Goal: Information Seeking & Learning: Learn about a topic

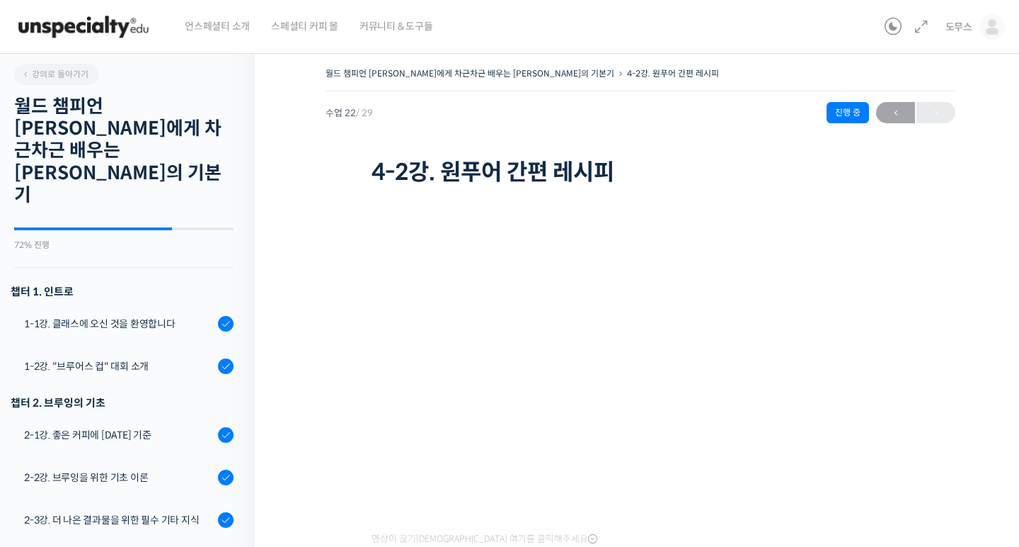
scroll to position [1057, 0]
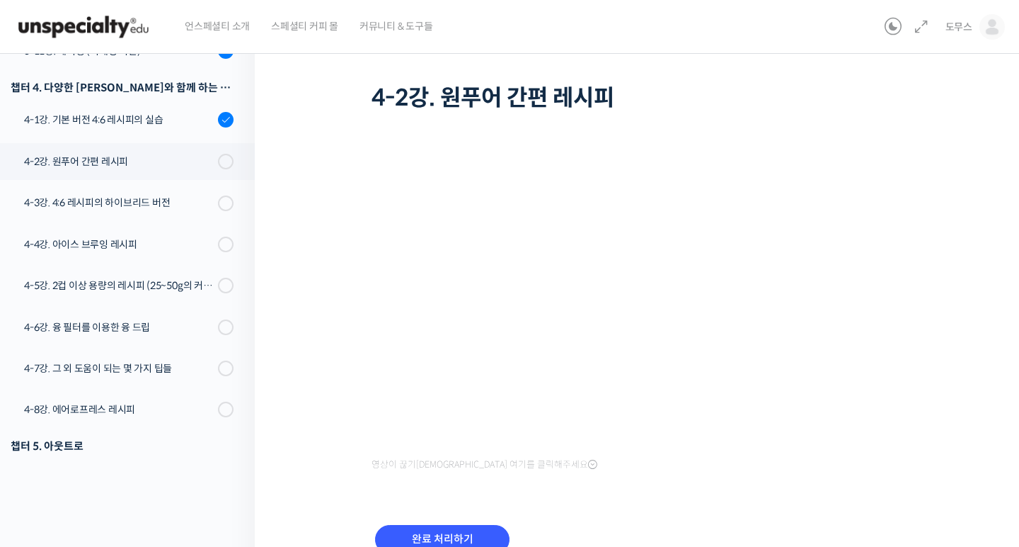
scroll to position [1057, 0]
click at [432, 530] on input "완료 처리하기" at bounding box center [442, 539] width 135 height 29
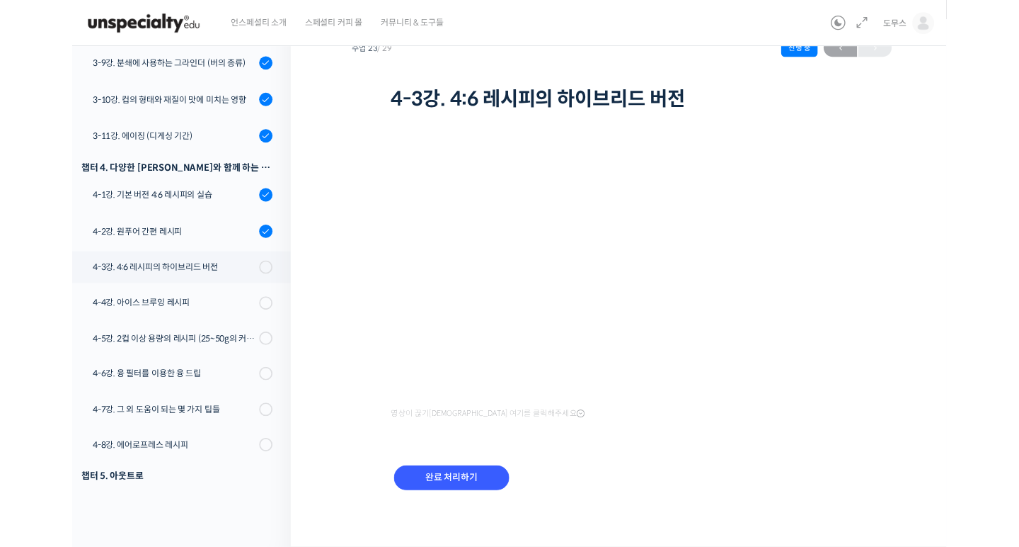
scroll to position [74, 0]
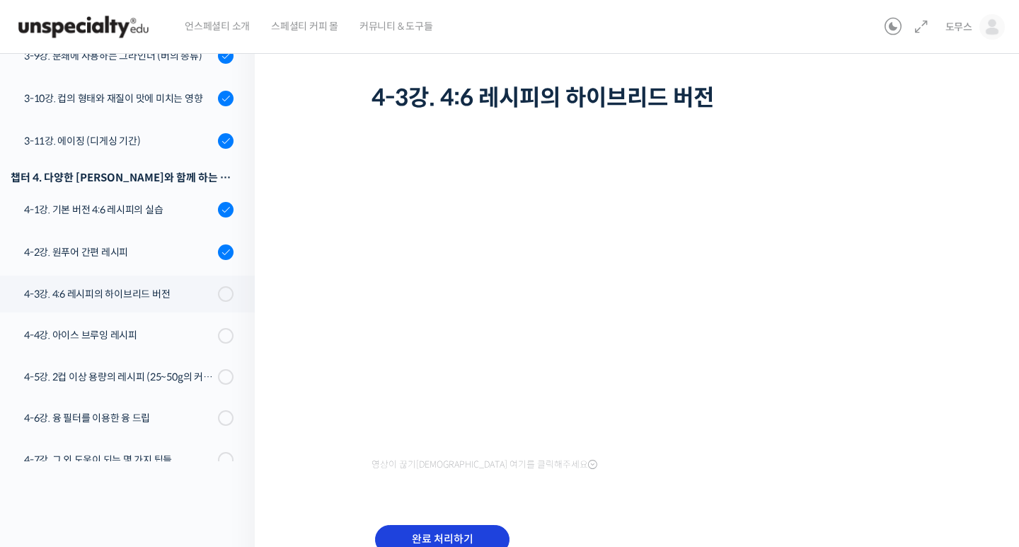
click at [467, 532] on input "완료 처리하기" at bounding box center [442, 539] width 135 height 29
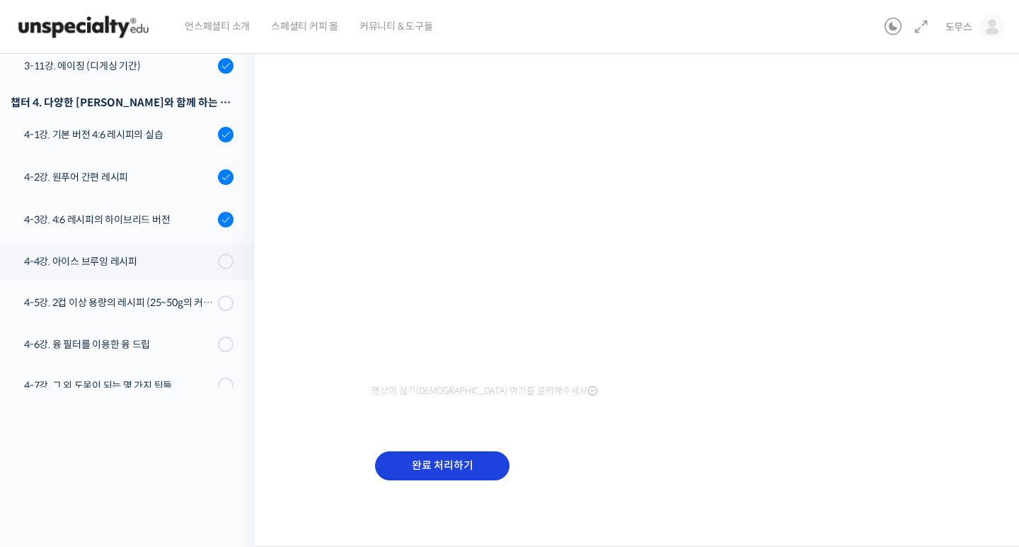
scroll to position [147, 0]
click at [472, 455] on input "완료 처리하기" at bounding box center [442, 466] width 135 height 29
click at [449, 464] on input "완료 처리하기" at bounding box center [442, 466] width 135 height 29
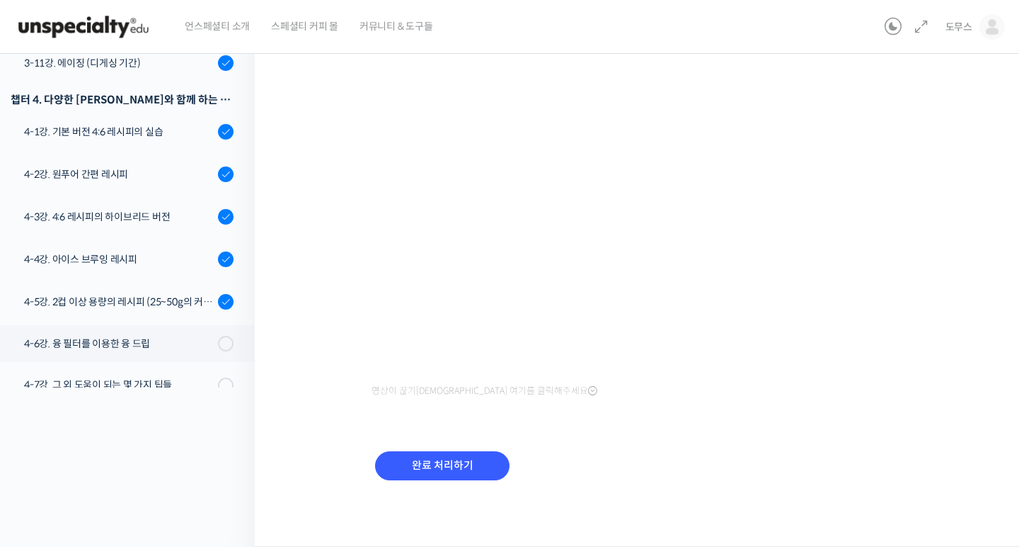
scroll to position [147, 0]
click at [450, 455] on input "완료 처리하기" at bounding box center [442, 466] width 135 height 29
click at [440, 470] on input "완료 처리하기" at bounding box center [442, 466] width 135 height 29
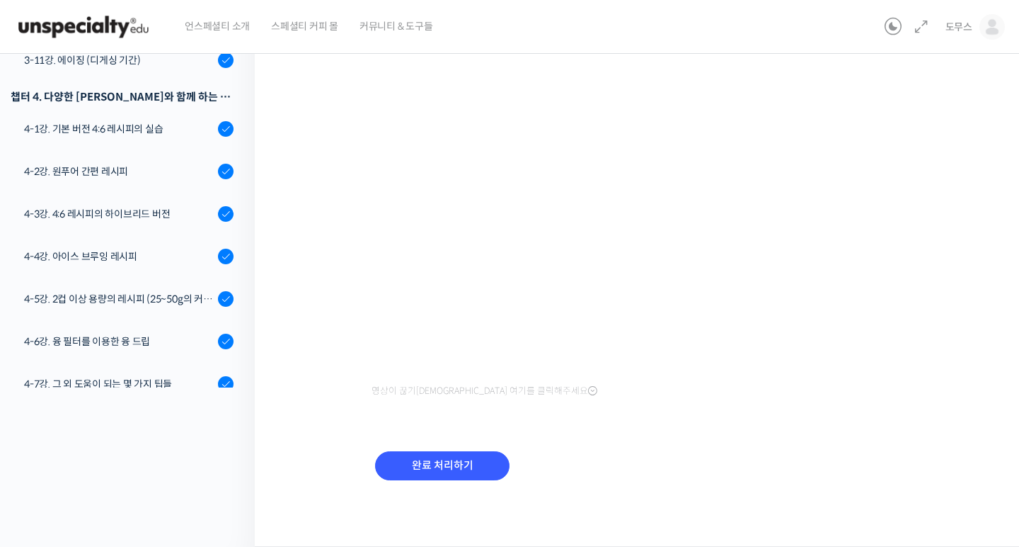
scroll to position [147, 0]
click at [470, 468] on input "완료 처리하기" at bounding box center [442, 466] width 135 height 29
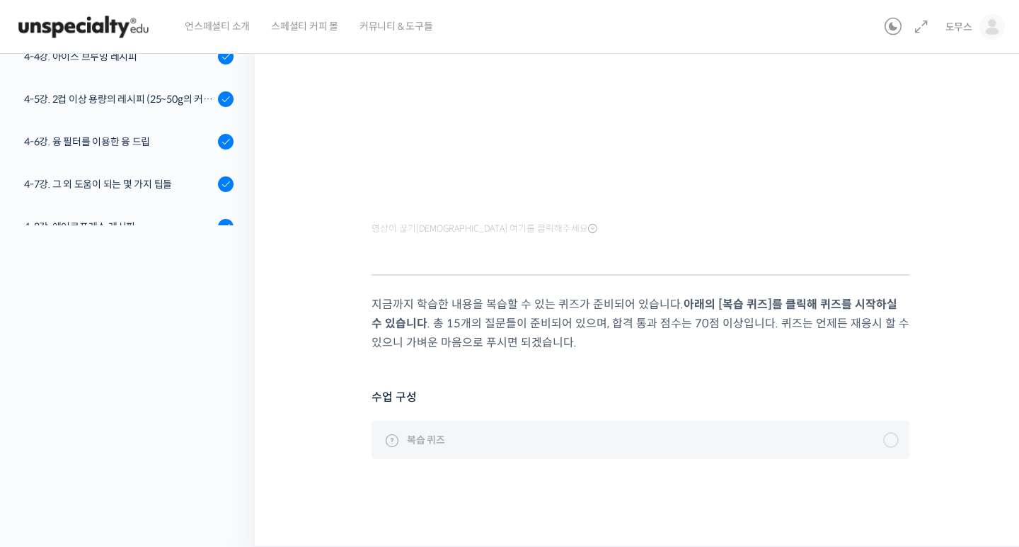
scroll to position [310, 0]
click at [892, 434] on div at bounding box center [892, 440] width 16 height 16
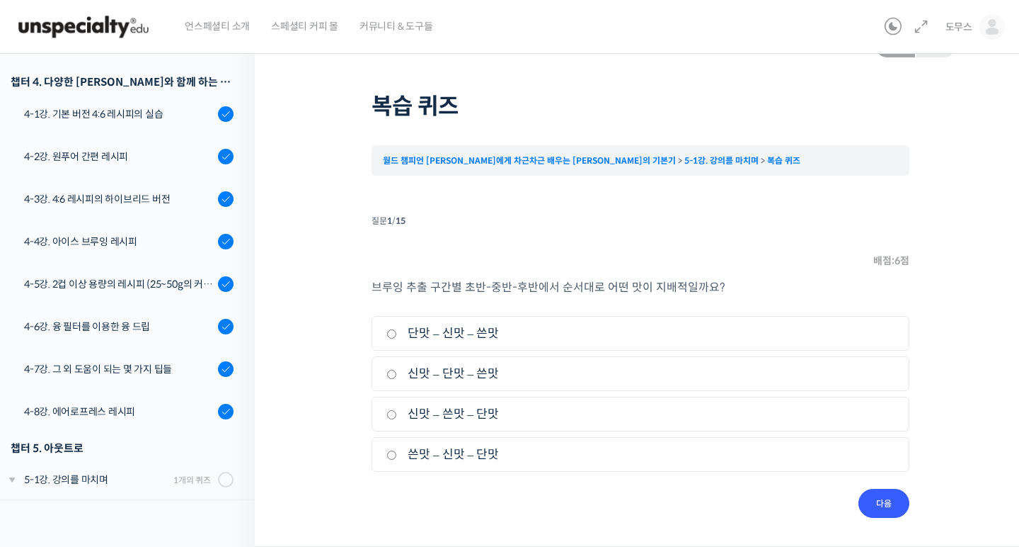
scroll to position [35, 0]
click at [390, 373] on input "신맛 – 단맛 – 쓴맛" at bounding box center [392, 374] width 11 height 9
radio input "true"
click at [881, 495] on input "다음" at bounding box center [884, 502] width 51 height 29
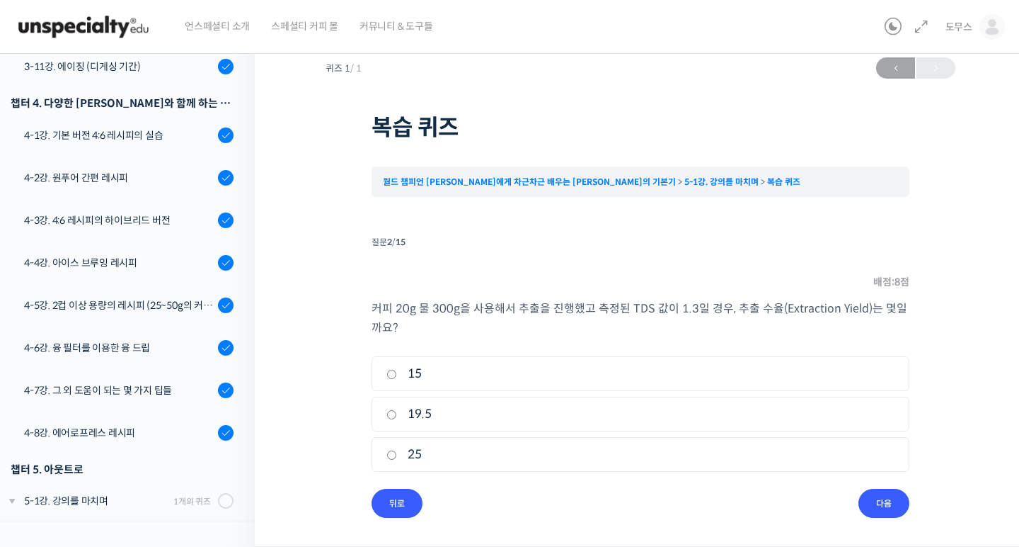
scroll to position [13, 0]
click at [389, 375] on input "15" at bounding box center [392, 374] width 11 height 9
radio input "true"
click at [884, 513] on input "다음" at bounding box center [884, 502] width 51 height 29
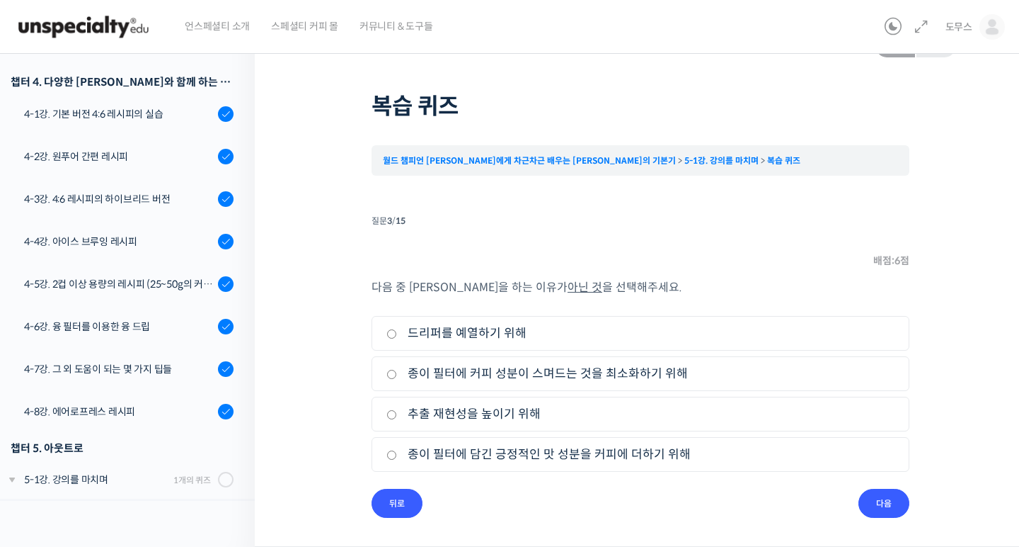
scroll to position [35, 0]
click at [392, 456] on input "종이 필터에 담긴 긍정적인 맛 성분을 커피에 더하기 위해" at bounding box center [392, 454] width 11 height 9
radio input "true"
click at [895, 502] on input "다음" at bounding box center [884, 502] width 51 height 29
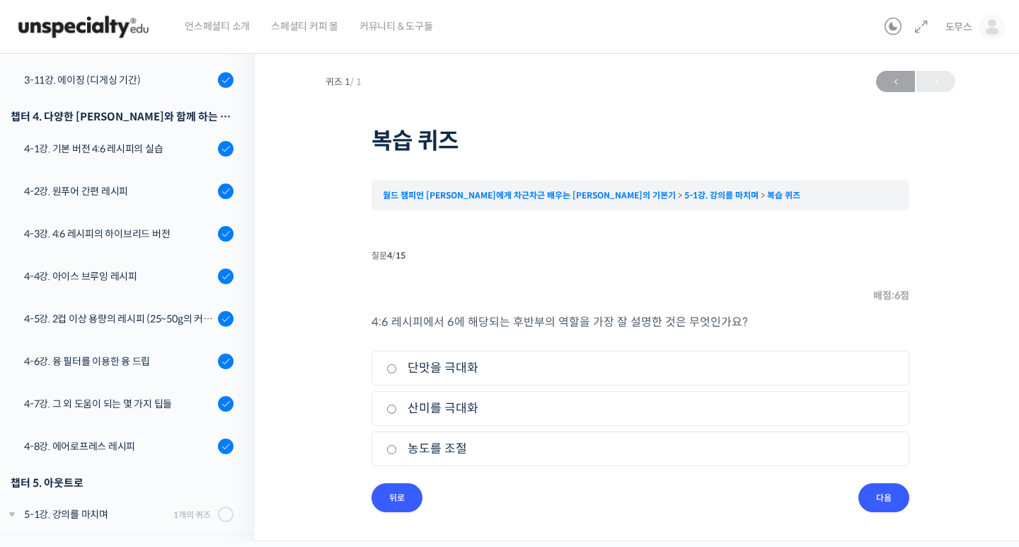
scroll to position [0, 0]
click at [393, 449] on input "농도를 조절" at bounding box center [392, 449] width 11 height 9
radio input "true"
click at [883, 501] on input "다음" at bounding box center [884, 497] width 51 height 29
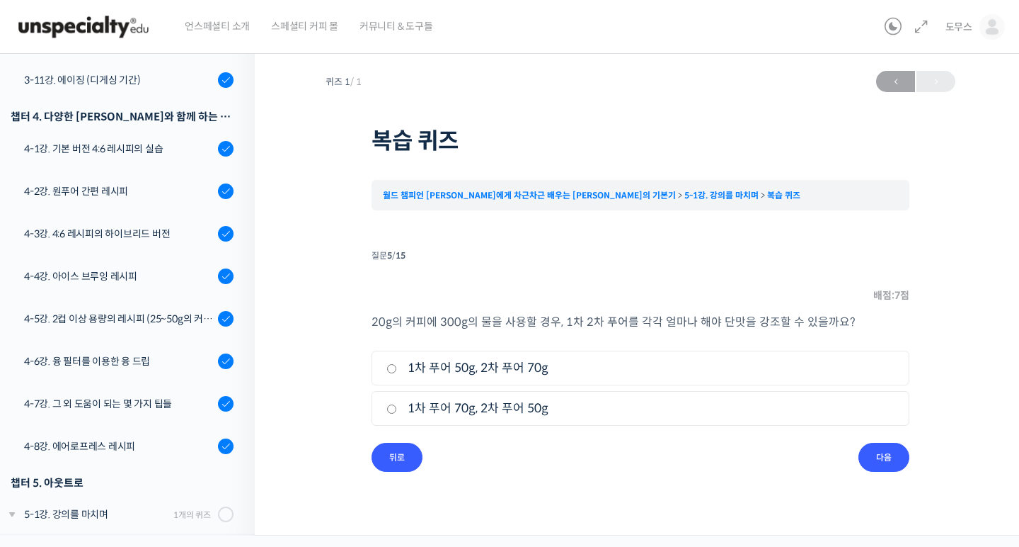
click at [389, 365] on input "1차 푸어 50g, 2차 푸어 70g" at bounding box center [392, 368] width 11 height 9
radio input "true"
click at [889, 458] on input "다음" at bounding box center [884, 456] width 51 height 29
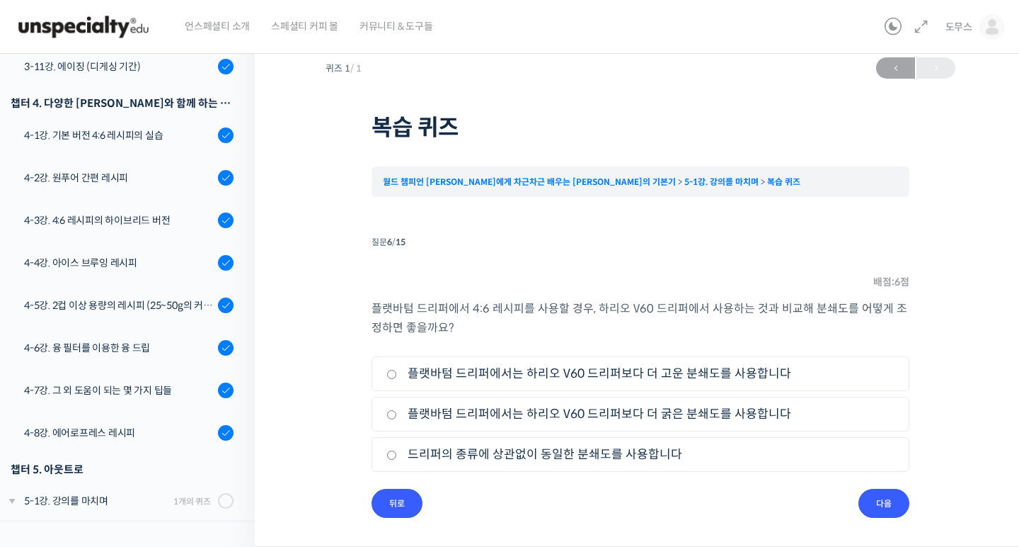
scroll to position [13, 0]
click at [389, 416] on input "플랫바텀 드리퍼에서는 하리오 V60 드리퍼보다 더 굵은 분쇄도를 사용합니다" at bounding box center [392, 414] width 11 height 9
radio input "true"
click at [891, 513] on input "다음" at bounding box center [884, 502] width 51 height 29
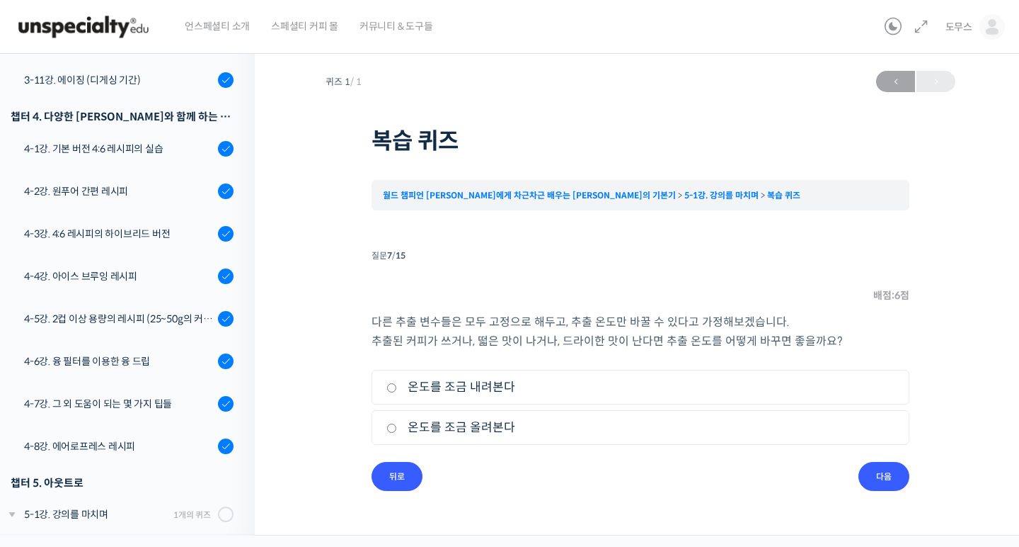
click at [570, 295] on li "질문 7 / 15 7 . 질문 배점: 6 점 다른 추출 변수들은 모두 고정으로 해두고, 추출 온도만 바꿀 수 있다고 가정해보겠습니다. 추출된 …" at bounding box center [641, 368] width 538 height 245
click at [386, 385] on li "1. 온도를 조금 내려본다" at bounding box center [641, 387] width 538 height 35
click at [392, 392] on input "온도를 조금 내려본다" at bounding box center [392, 387] width 11 height 9
radio input "true"
click at [872, 478] on input "다음" at bounding box center [884, 476] width 51 height 29
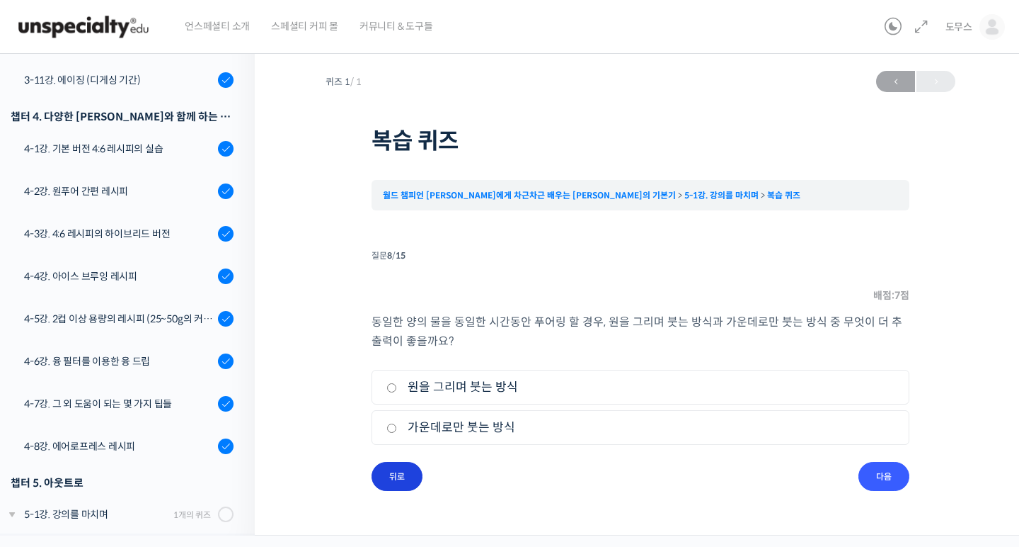
click at [411, 464] on input "뒤로" at bounding box center [397, 476] width 51 height 29
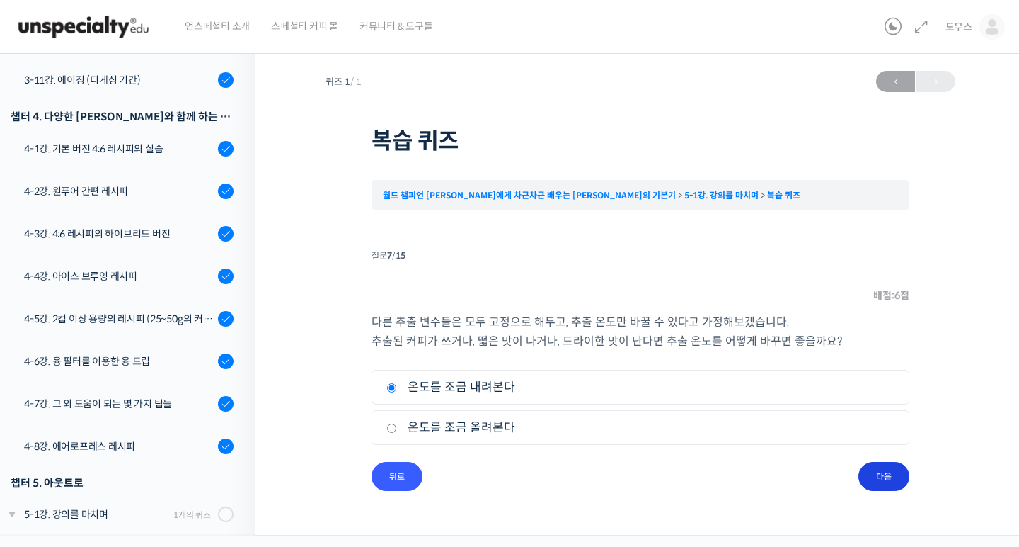
click at [876, 469] on input "다음" at bounding box center [884, 476] width 51 height 29
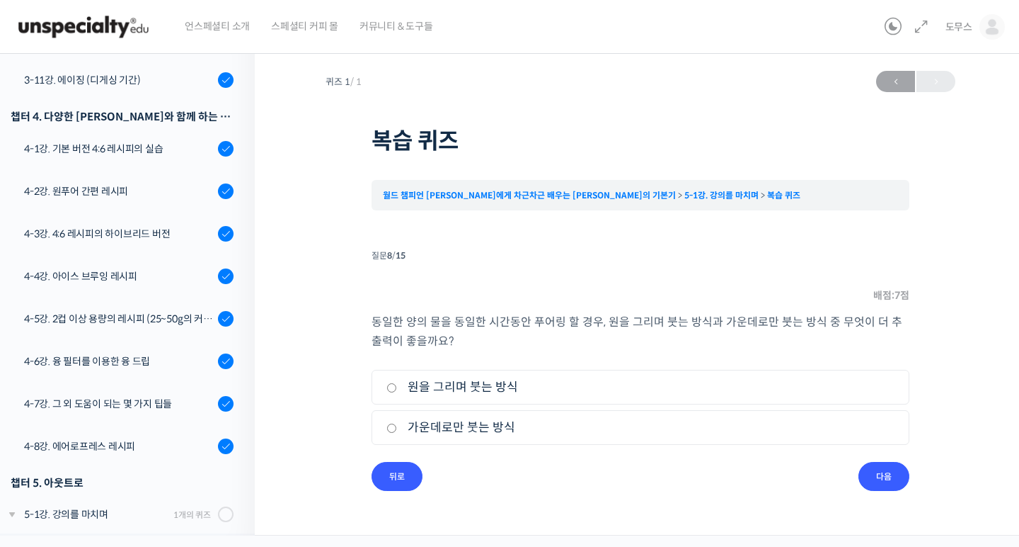
click at [388, 386] on input "원을 그리며 붓는 방식" at bounding box center [392, 387] width 11 height 9
radio input "true"
click at [881, 473] on input "다음" at bounding box center [884, 476] width 51 height 29
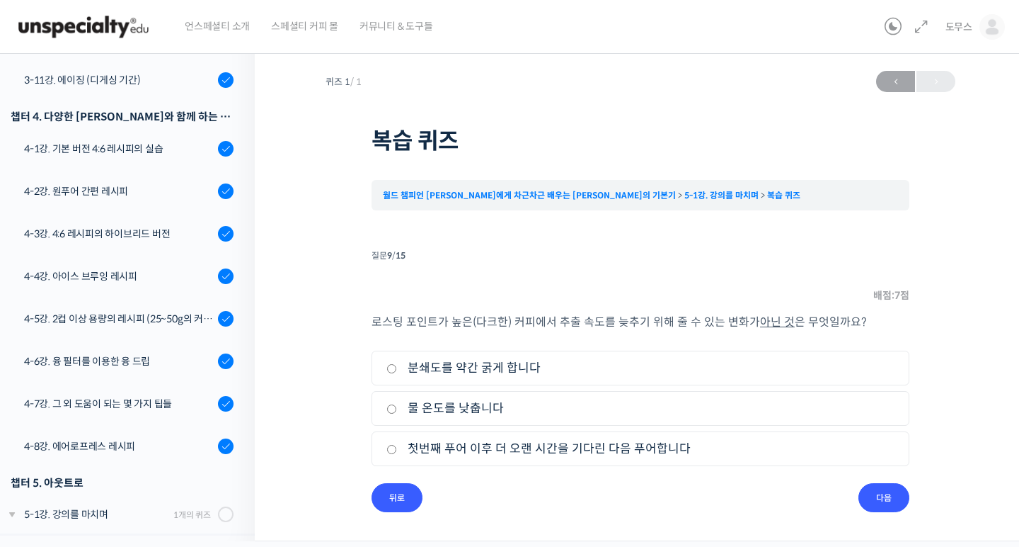
click at [382, 445] on li "3. 첫번째 푸어 이후 더 오랜 시간을 기다린 다음 푸어합니다" at bounding box center [641, 448] width 538 height 35
click at [390, 450] on input "첫번째 푸어 이후 더 오랜 시간을 기다린 다음 푸어합니다" at bounding box center [392, 449] width 11 height 9
radio input "true"
click at [870, 504] on input "다음" at bounding box center [884, 497] width 51 height 29
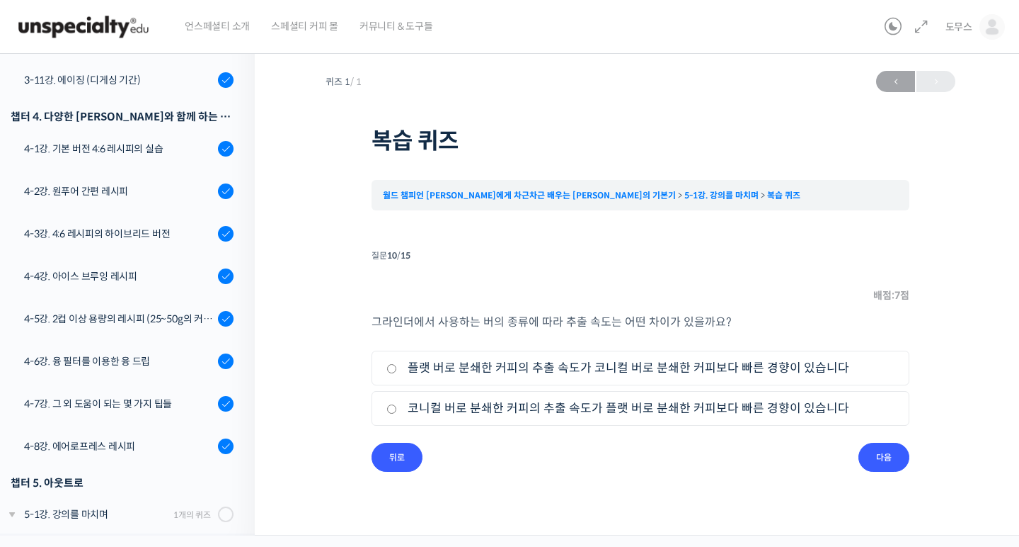
click at [390, 412] on input "코니컬 버로 분쇄한 커피의 추출 속도가 플랫 버로 분쇄한 커피보다 빠른 경향이 있습니다" at bounding box center [392, 408] width 11 height 9
radio input "true"
click at [876, 450] on input "다음" at bounding box center [884, 456] width 51 height 29
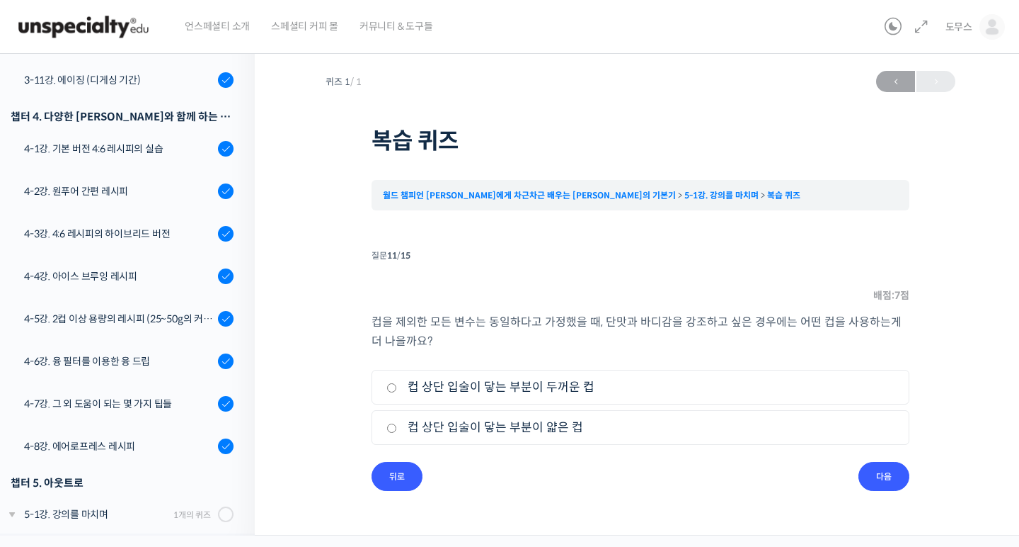
click at [389, 384] on input "컵 상단 입술이 닿는 부분이 두꺼운 컵" at bounding box center [392, 387] width 11 height 9
radio input "true"
click at [885, 472] on input "다음" at bounding box center [884, 476] width 51 height 29
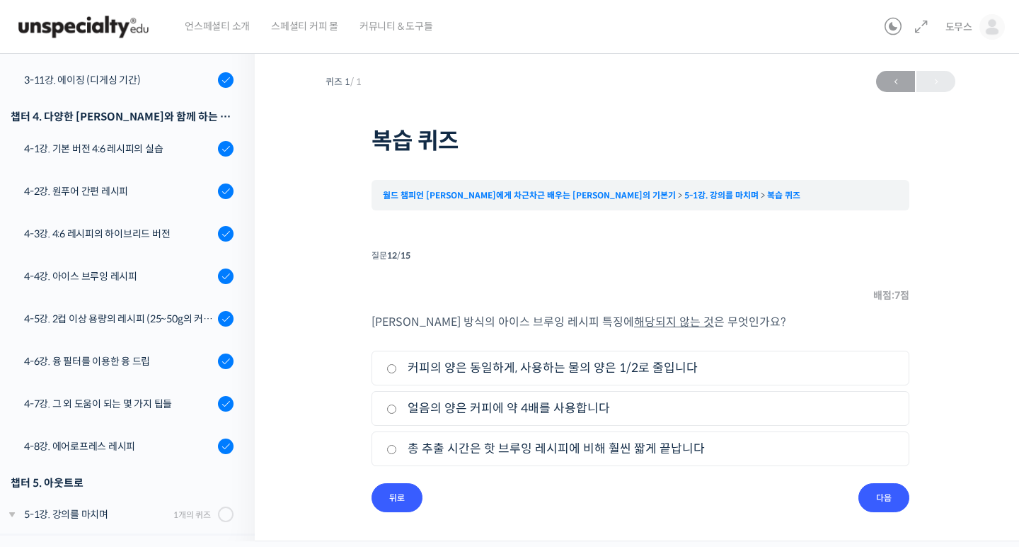
click at [391, 450] on input "총 추출 시간은 핫 브루잉 레시피에 비해 훨씬 짧게 끝납니다" at bounding box center [392, 449] width 11 height 9
radio input "true"
click at [872, 488] on input "다음" at bounding box center [884, 497] width 51 height 29
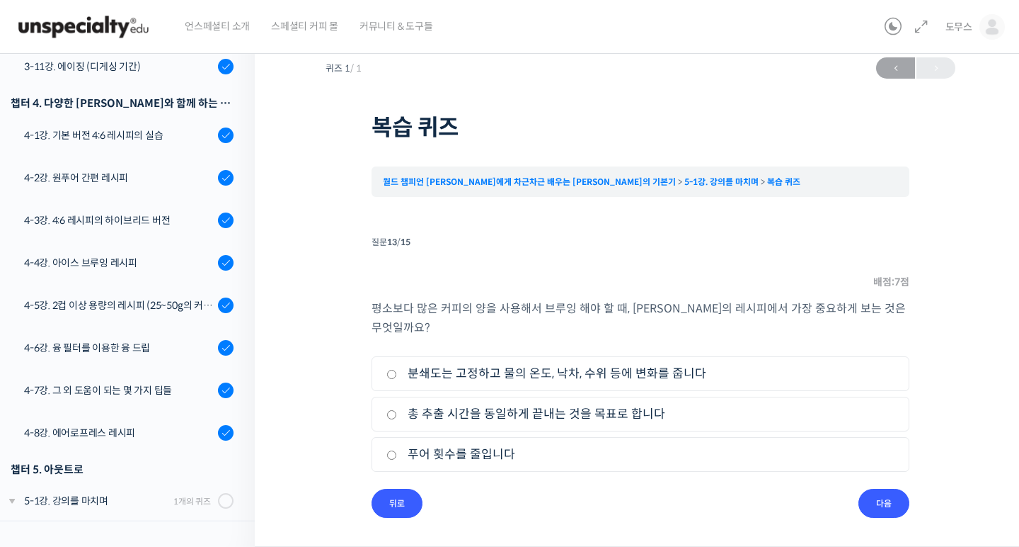
scroll to position [13, 0]
click at [389, 418] on input "총 추출 시간을 동일하게 끝내는 것을 목표로 합니다" at bounding box center [392, 414] width 11 height 9
radio input "true"
click at [886, 501] on input "다음" at bounding box center [884, 502] width 51 height 29
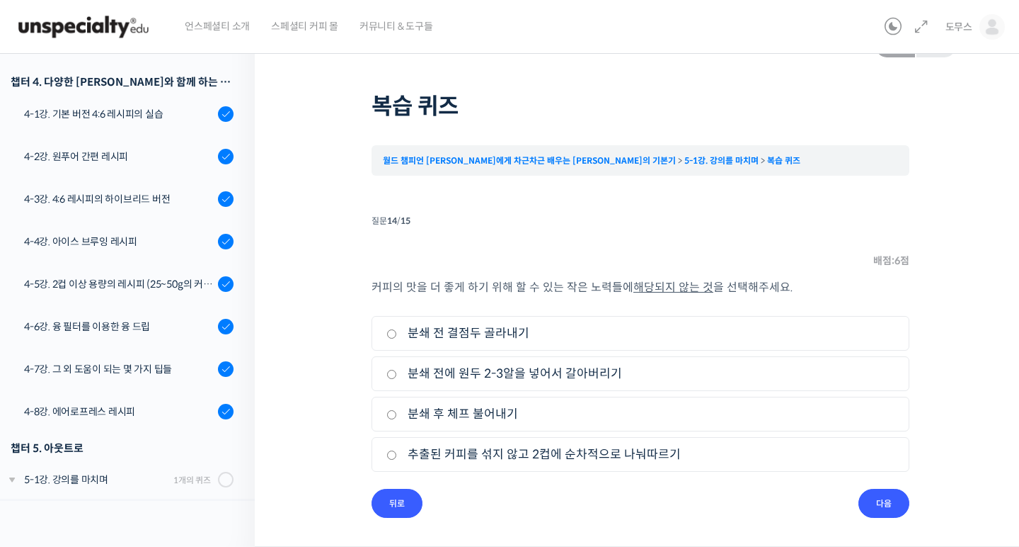
scroll to position [35, 0]
click at [390, 456] on input "추출된 커피를 섞지 않고 2컵에 순차적으로 나눠따르기" at bounding box center [392, 454] width 11 height 9
radio input "true"
click at [879, 508] on input "다음" at bounding box center [884, 502] width 51 height 29
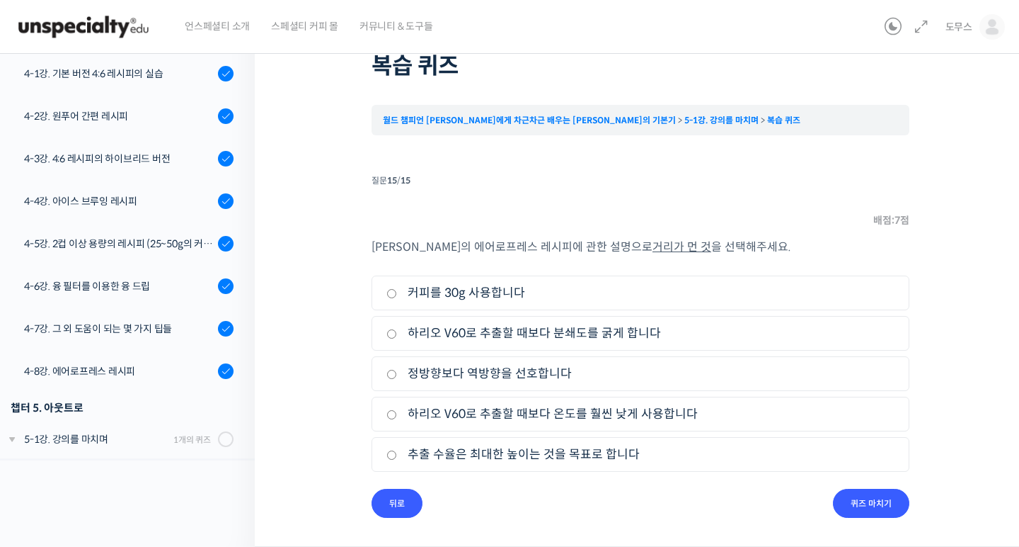
scroll to position [75, 0]
click at [390, 454] on input "추출 수율은 최대한 높이는 것을 목표로 합니다" at bounding box center [392, 454] width 11 height 9
radio input "true"
click at [872, 503] on input "퀴즈 마치기" at bounding box center [871, 502] width 76 height 29
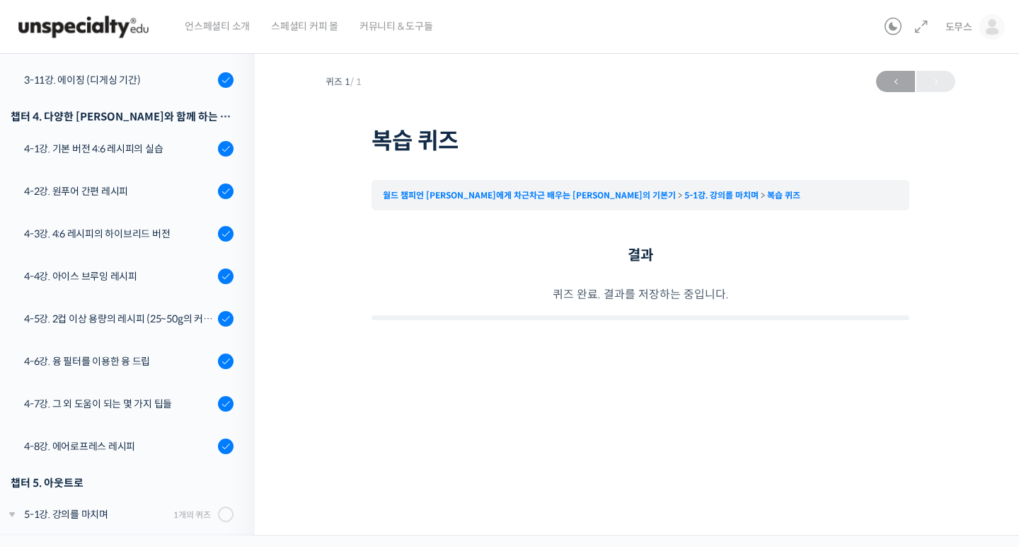
scroll to position [0, 0]
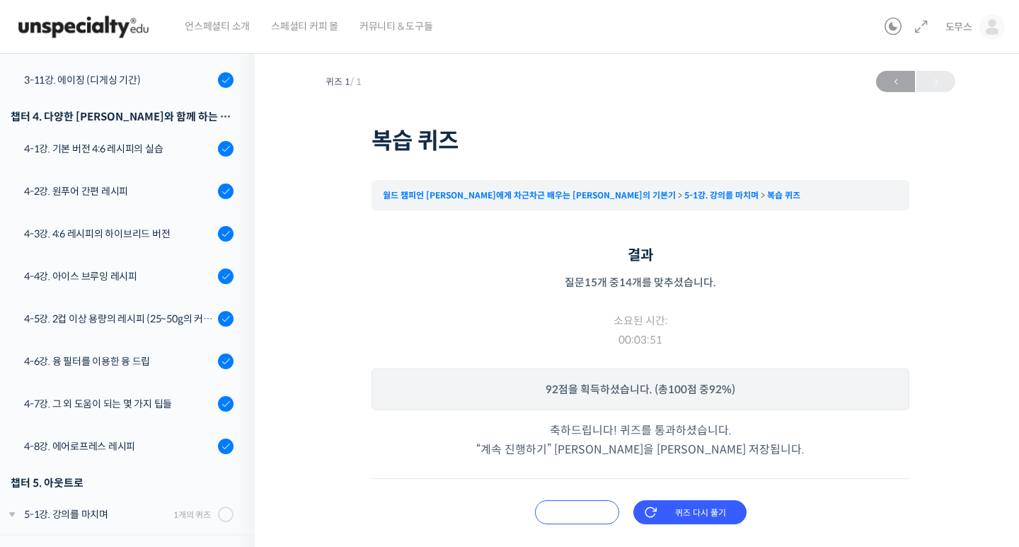
click at [595, 511] on input "오답 확인하기" at bounding box center [577, 512] width 84 height 24
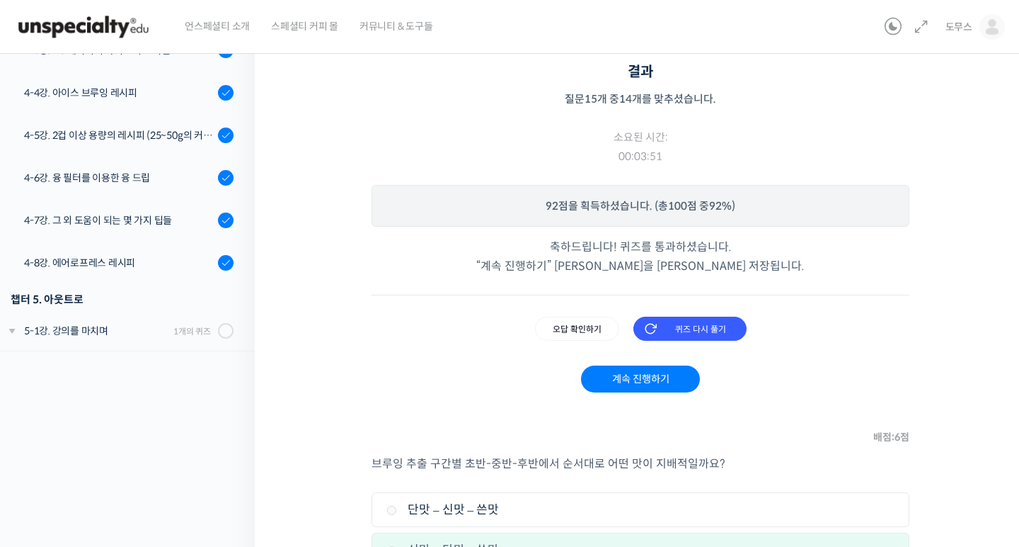
scroll to position [186, 0]
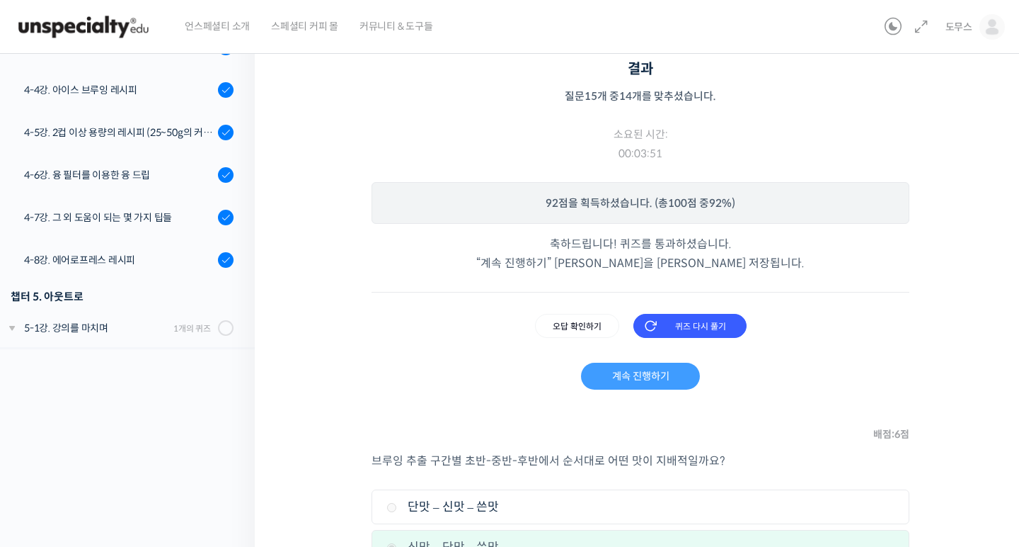
click at [617, 377] on link "계속 진행하기" at bounding box center [640, 375] width 118 height 27
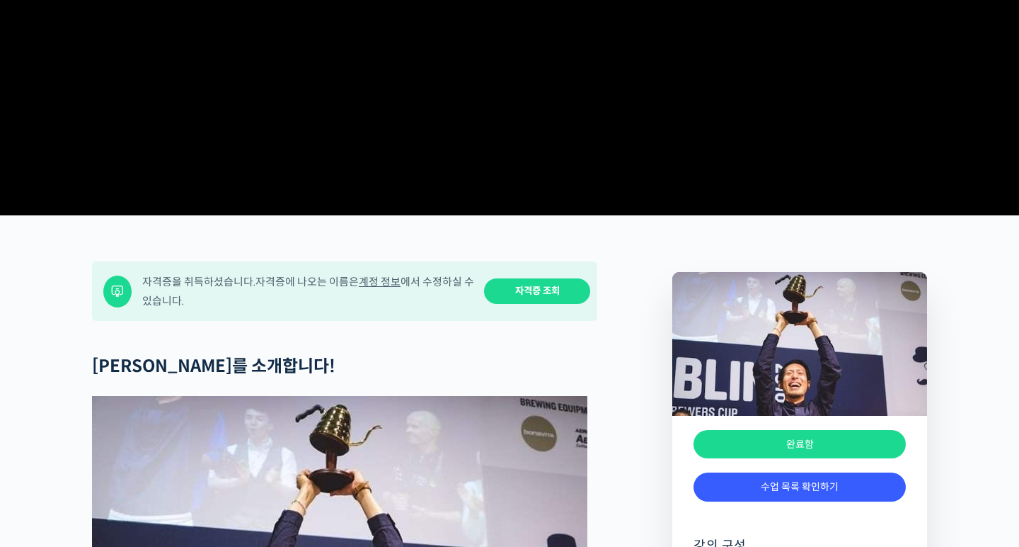
scroll to position [534, 0]
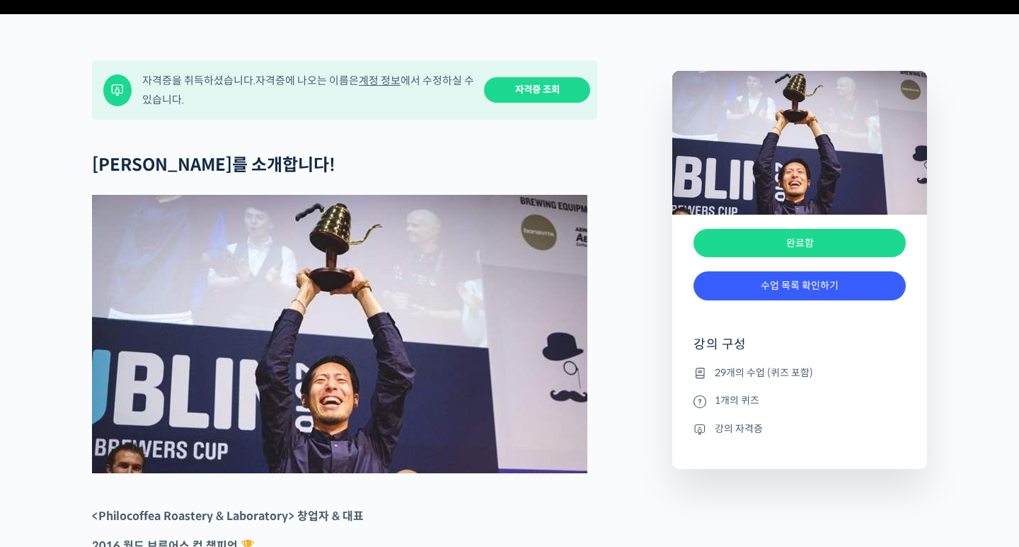
click at [531, 103] on link "자격증 조회" at bounding box center [537, 90] width 106 height 26
click at [390, 87] on link "계정 정보" at bounding box center [380, 80] width 42 height 13
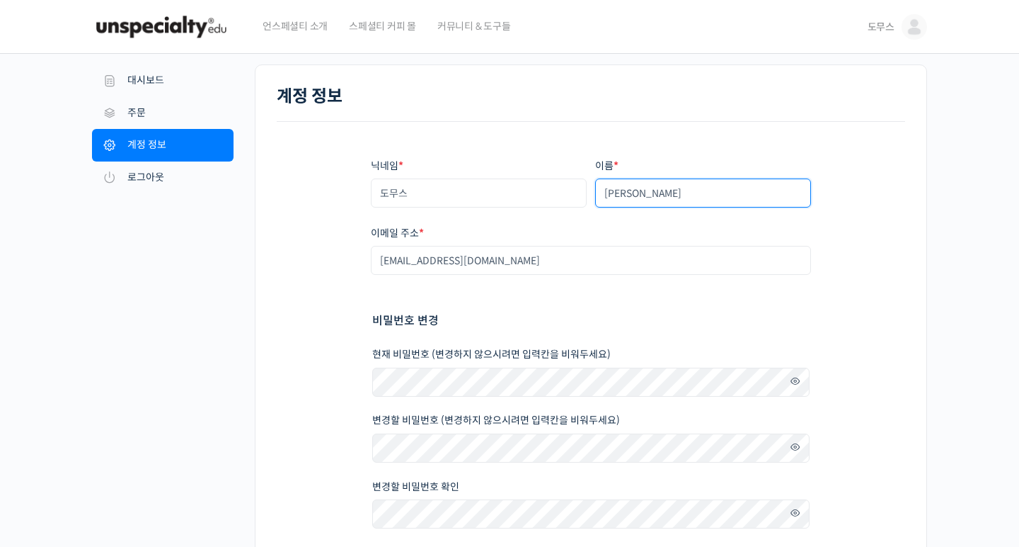
click at [675, 192] on input "[PERSON_NAME]" at bounding box center [703, 192] width 216 height 29
type input "ㅓ"
type input "[PERSON_NAME]"
click at [864, 256] on div "닉네임 * 도무스 이름 * [PERSON_NAME] 표시되는 이름 * kimjs2921758760377 계정과 리뷰 영역에서 표시되는 이름입니…" at bounding box center [591, 372] width 629 height 500
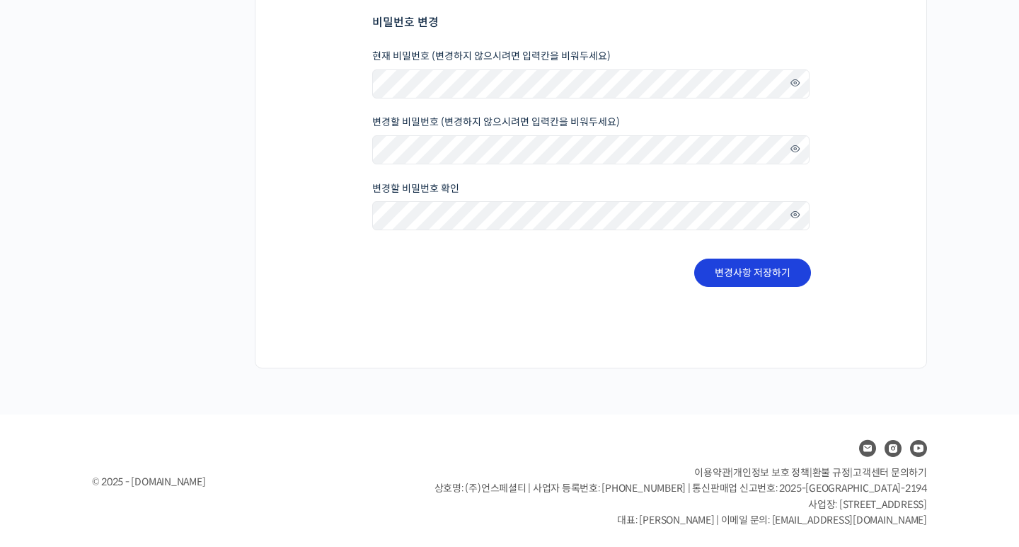
scroll to position [297, 0]
click at [767, 276] on button "변경사항 저장하기" at bounding box center [753, 273] width 117 height 28
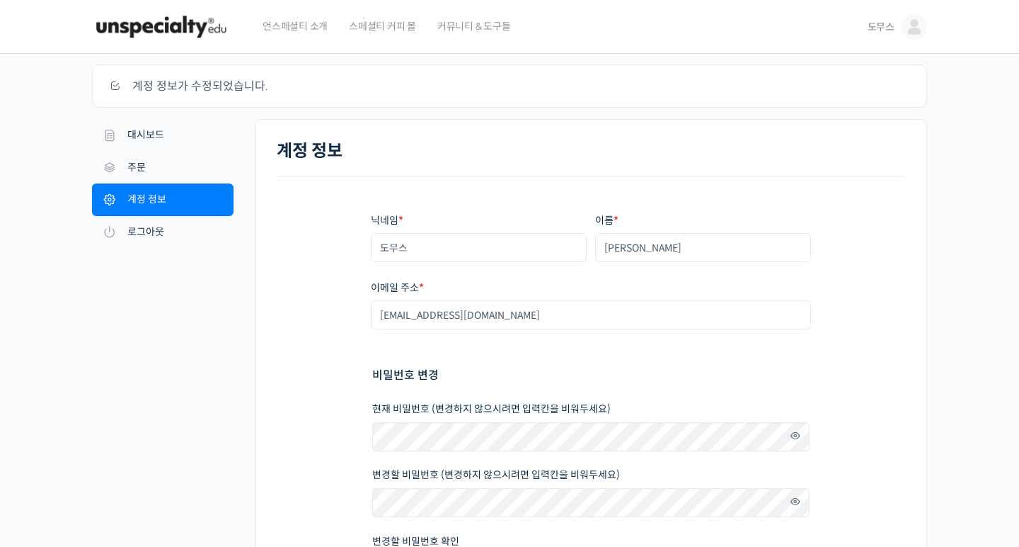
click at [880, 25] on span "도무스" at bounding box center [881, 27] width 27 height 13
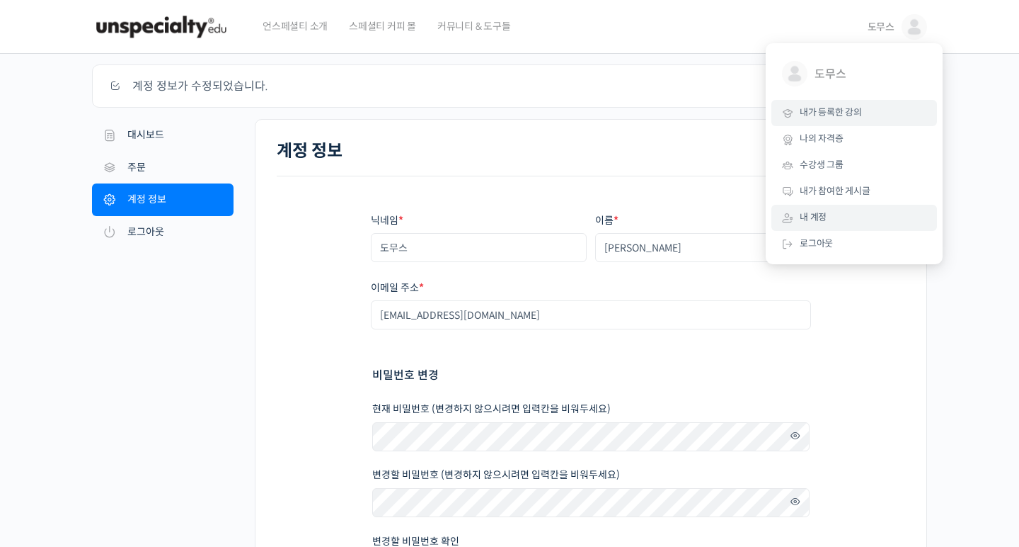
click at [828, 107] on span "내가 등록한 강의" at bounding box center [831, 112] width 62 height 12
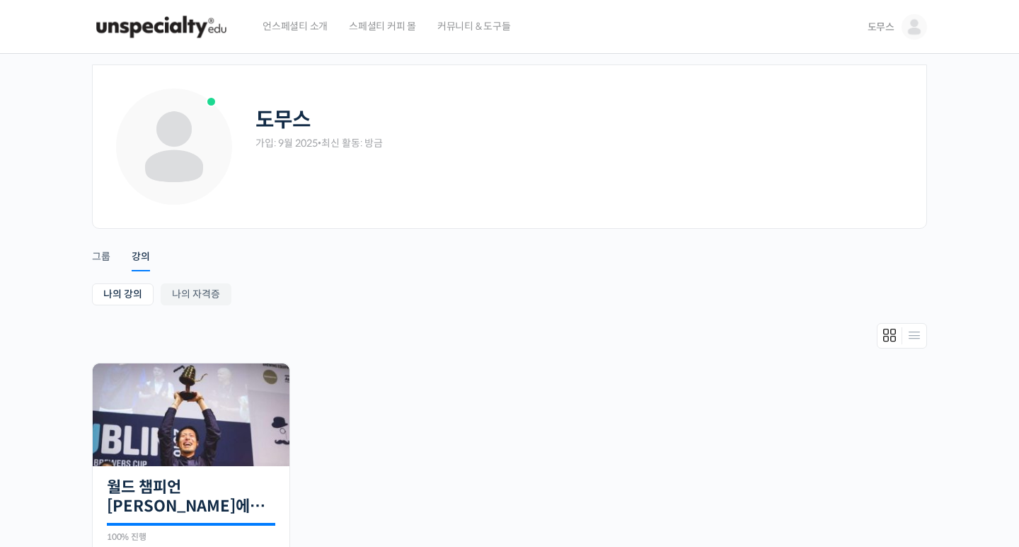
scroll to position [79, 0]
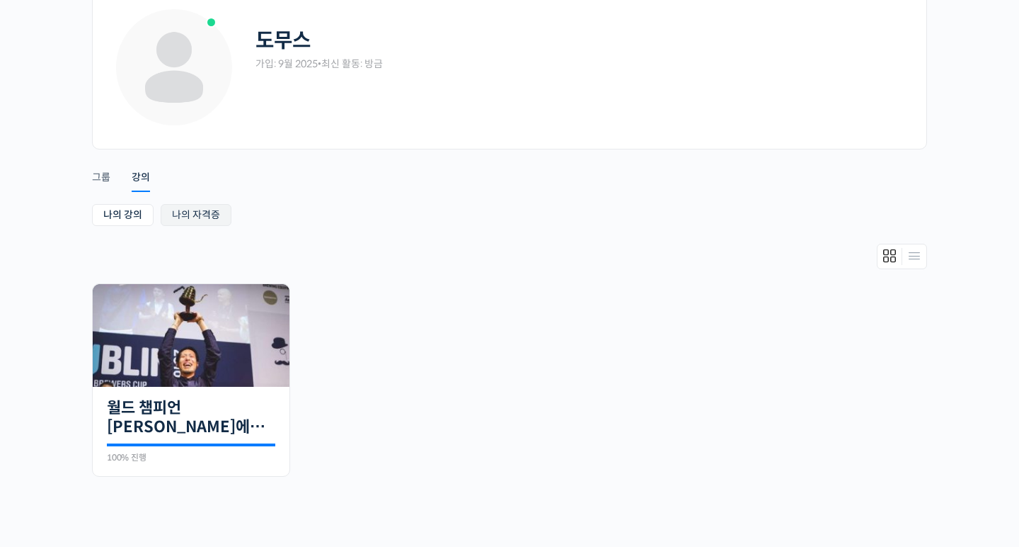
click at [205, 212] on link "나의 자격증" at bounding box center [196, 215] width 71 height 22
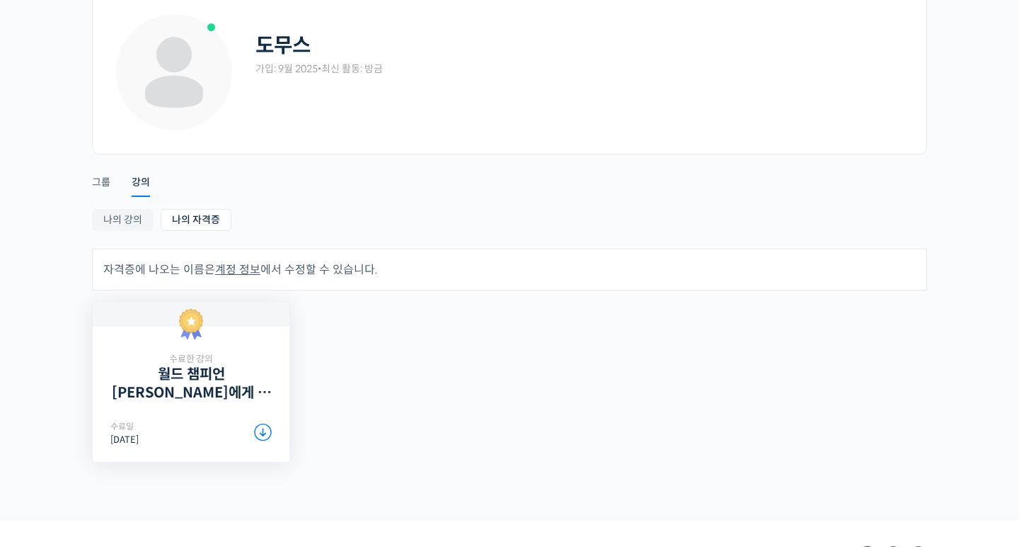
scroll to position [75, 0]
click at [202, 384] on link "월드 챔피언 [PERSON_NAME]에게 차근차근 배우는 [PERSON_NAME]의 기본기" at bounding box center [190, 382] width 161 height 35
click at [261, 424] on icon at bounding box center [263, 432] width 18 height 18
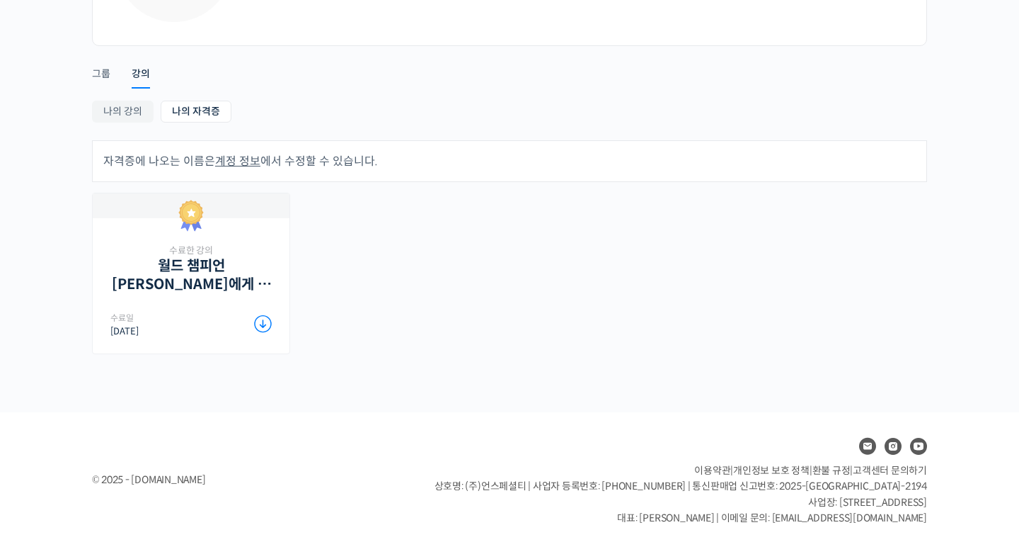
scroll to position [182, 0]
click at [235, 162] on link "계정 정보" at bounding box center [237, 161] width 45 height 15
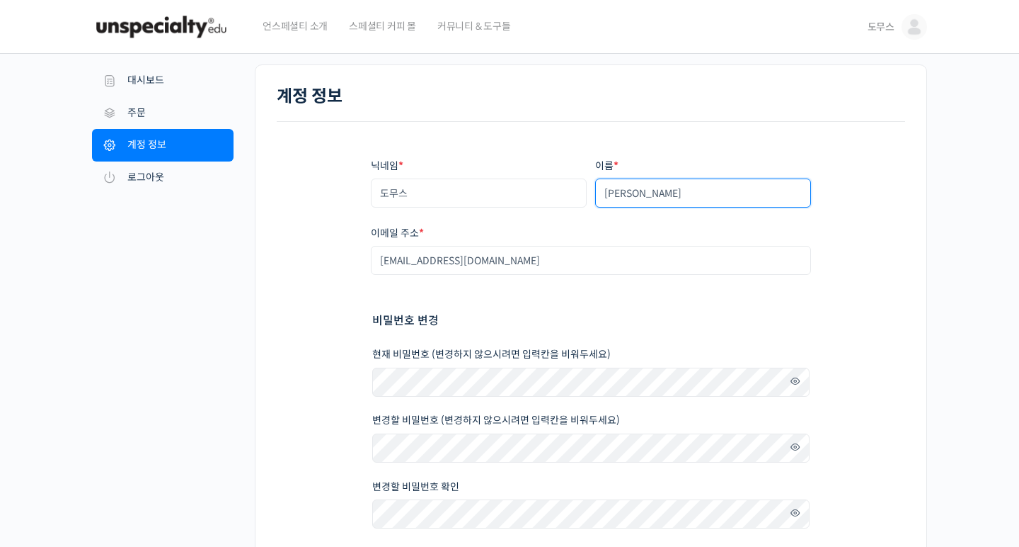
click at [706, 190] on input "Jae Seob Kim" at bounding box center [703, 192] width 216 height 29
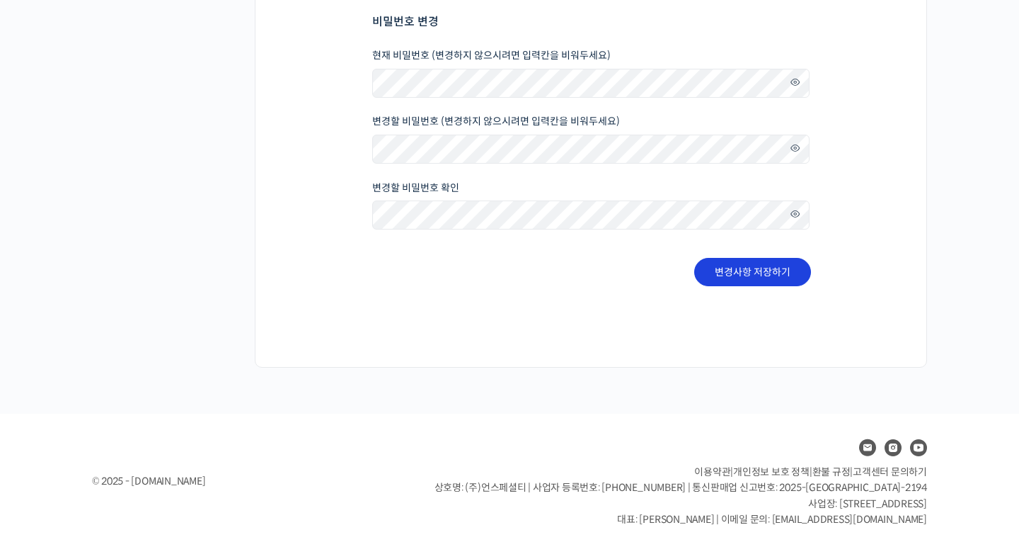
scroll to position [297, 0]
type input "[PERSON_NAME]"
click at [725, 278] on button "변경사항 저장하기" at bounding box center [753, 273] width 117 height 28
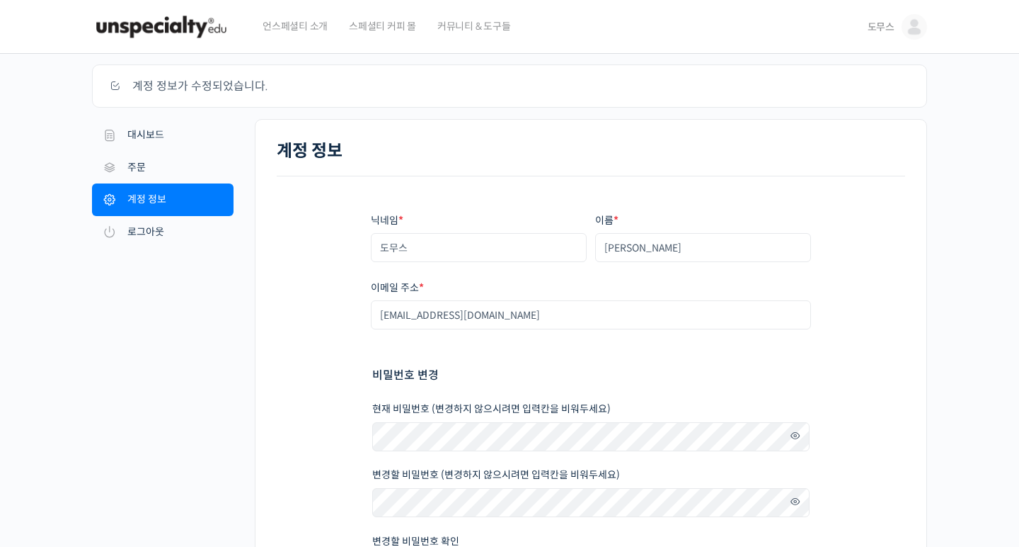
click at [879, 30] on span "도무스" at bounding box center [881, 27] width 27 height 13
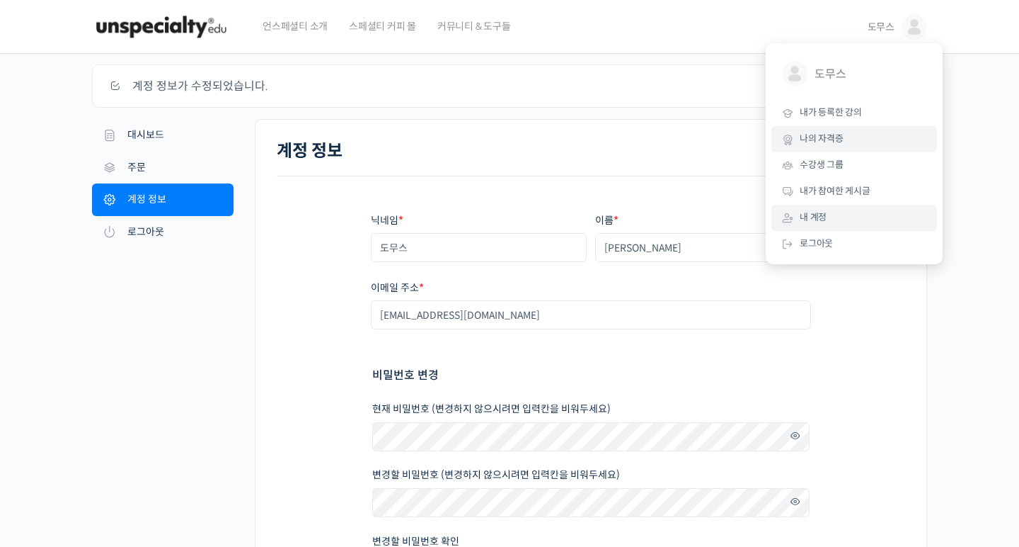
click at [829, 131] on link "나의 자격증" at bounding box center [855, 139] width 166 height 26
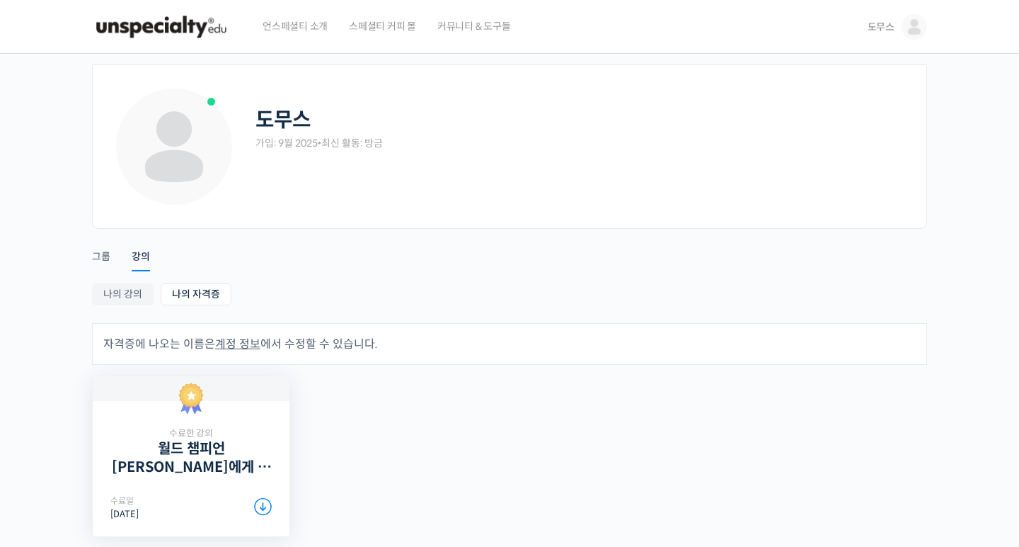
click at [263, 510] on icon at bounding box center [263, 507] width 18 height 18
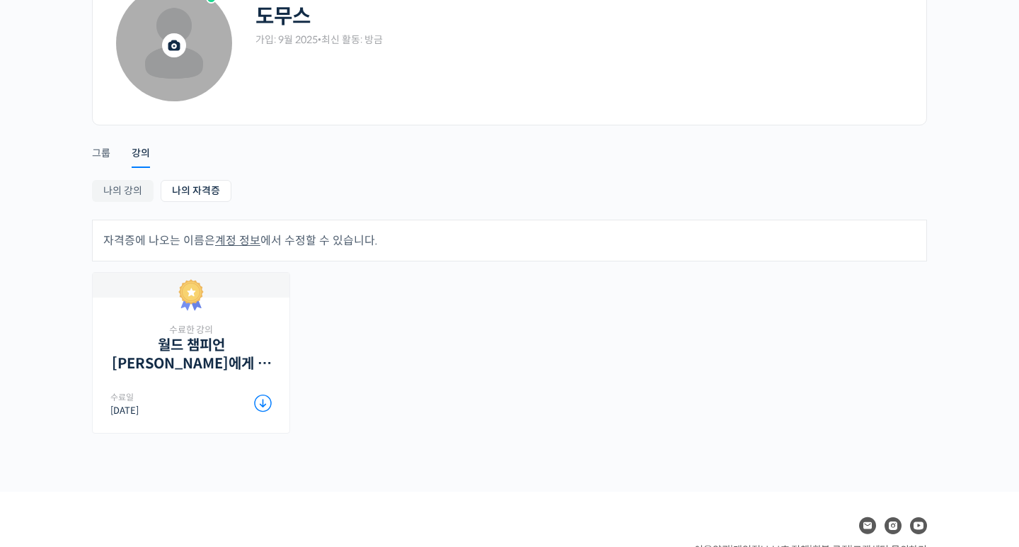
scroll to position [158, 0]
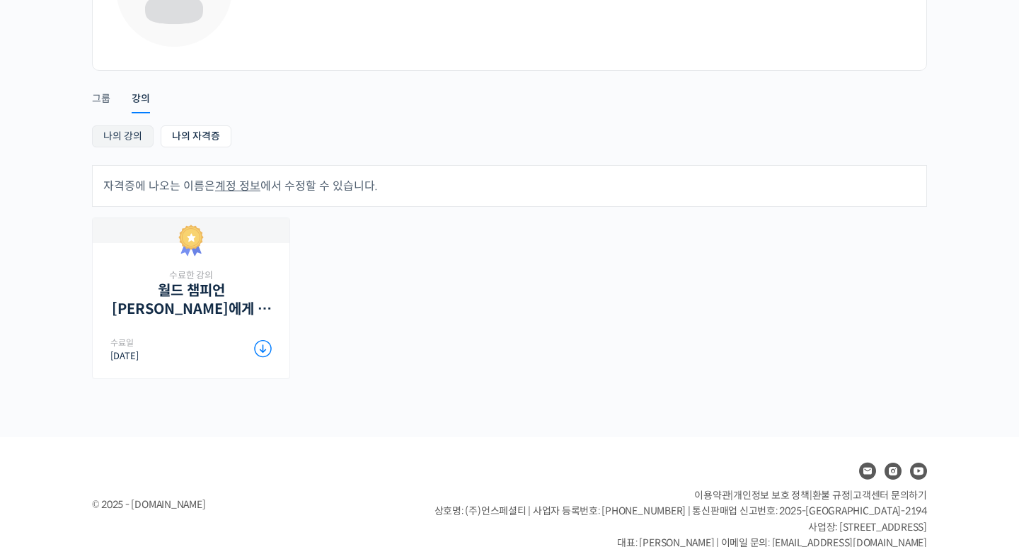
click at [125, 140] on link "나의 강의" at bounding box center [123, 136] width 62 height 22
